Goal: Information Seeking & Learning: Learn about a topic

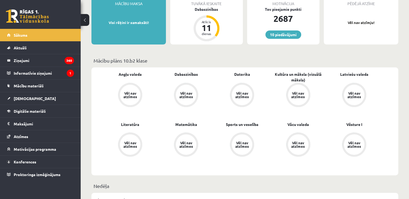
scroll to position [138, 0]
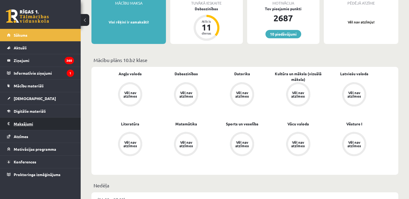
click at [29, 122] on legend "Maksājumi 0" at bounding box center [44, 123] width 60 height 12
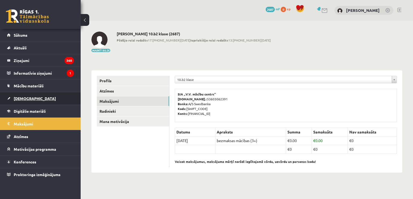
click at [22, 98] on span "[DEMOGRAPHIC_DATA]" at bounding box center [35, 98] width 42 height 5
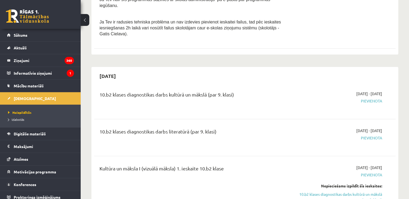
scroll to position [431, 0]
click at [34, 84] on span "Mācību materiāli" at bounding box center [29, 85] width 30 height 5
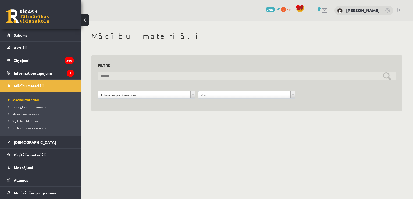
click at [112, 74] on input "text" at bounding box center [247, 76] width 298 height 8
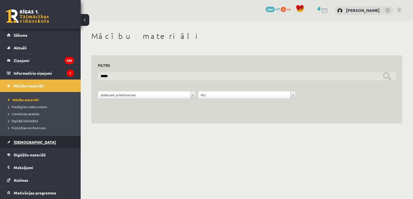
type input "*****"
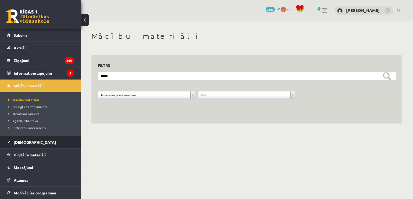
click at [22, 141] on span "[DEMOGRAPHIC_DATA]" at bounding box center [35, 141] width 42 height 5
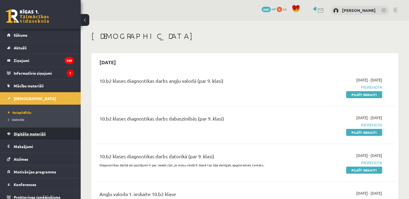
scroll to position [4, 0]
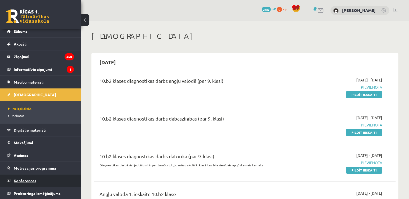
click at [20, 178] on span "Konferences" at bounding box center [25, 180] width 23 height 5
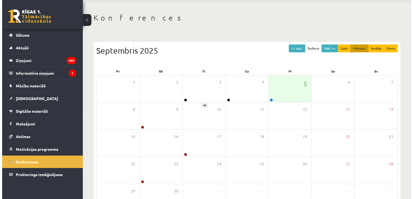
scroll to position [18, 0]
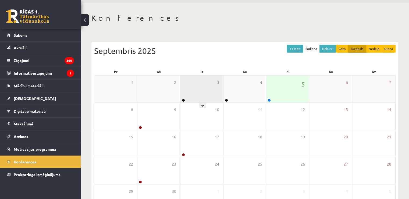
click at [198, 92] on div "3" at bounding box center [202, 88] width 43 height 27
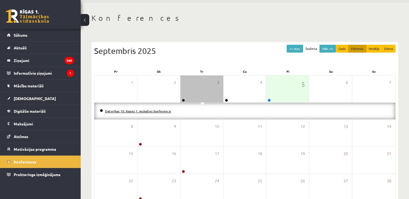
click at [141, 110] on link "Datorikas 10. klases 1. ieskaites konference" at bounding box center [138, 111] width 66 height 4
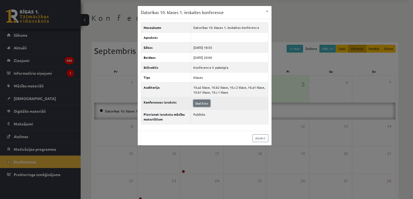
click at [201, 103] on link "Skatīties" at bounding box center [201, 103] width 17 height 7
